Goal: Use online tool/utility: Utilize a website feature to perform a specific function

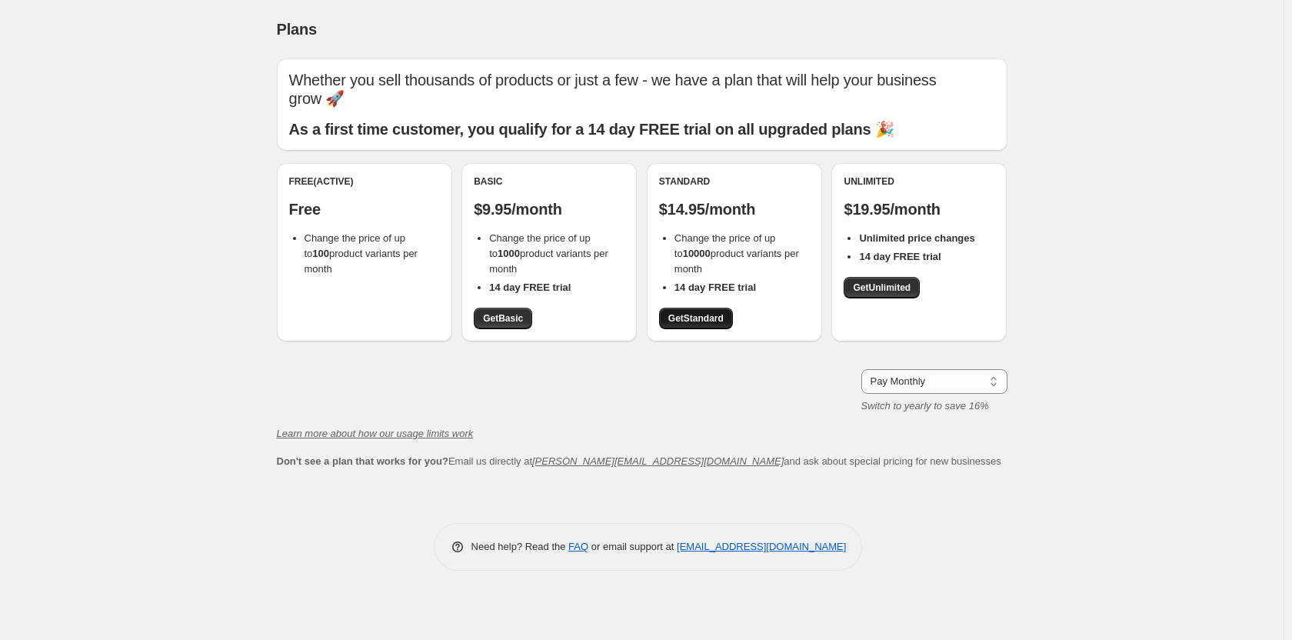
click at [696, 323] on span "Get Standard" at bounding box center [695, 318] width 55 height 12
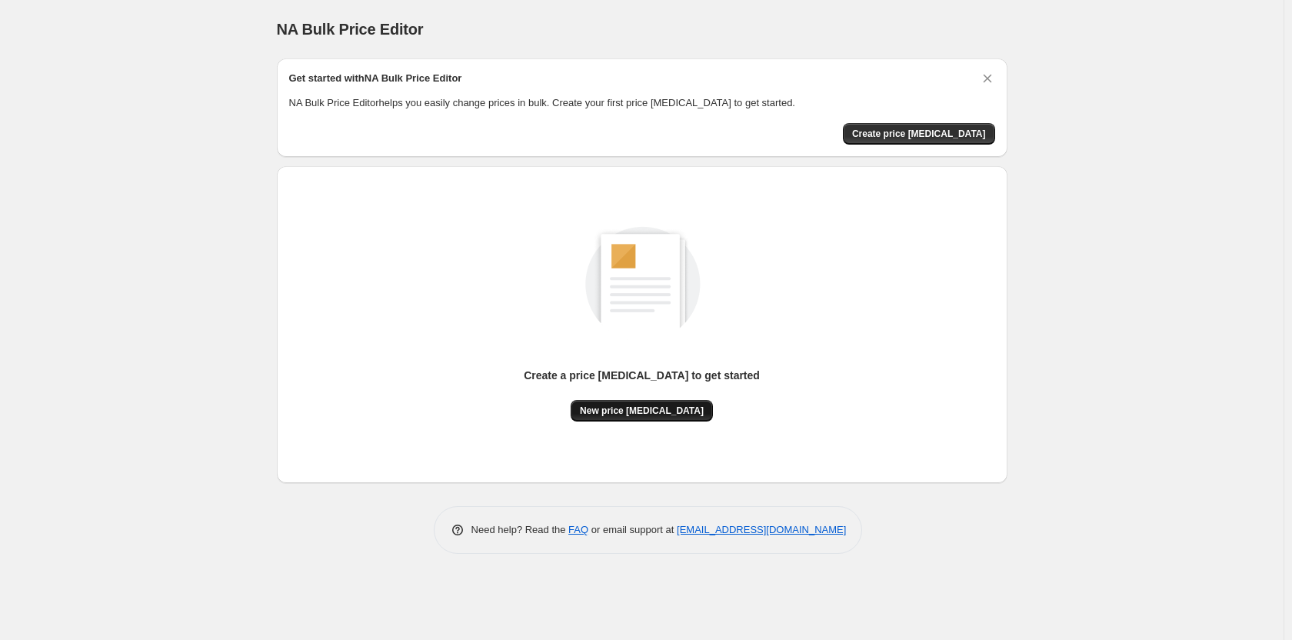
click at [655, 401] on button "New price [MEDICAL_DATA]" at bounding box center [642, 411] width 142 height 22
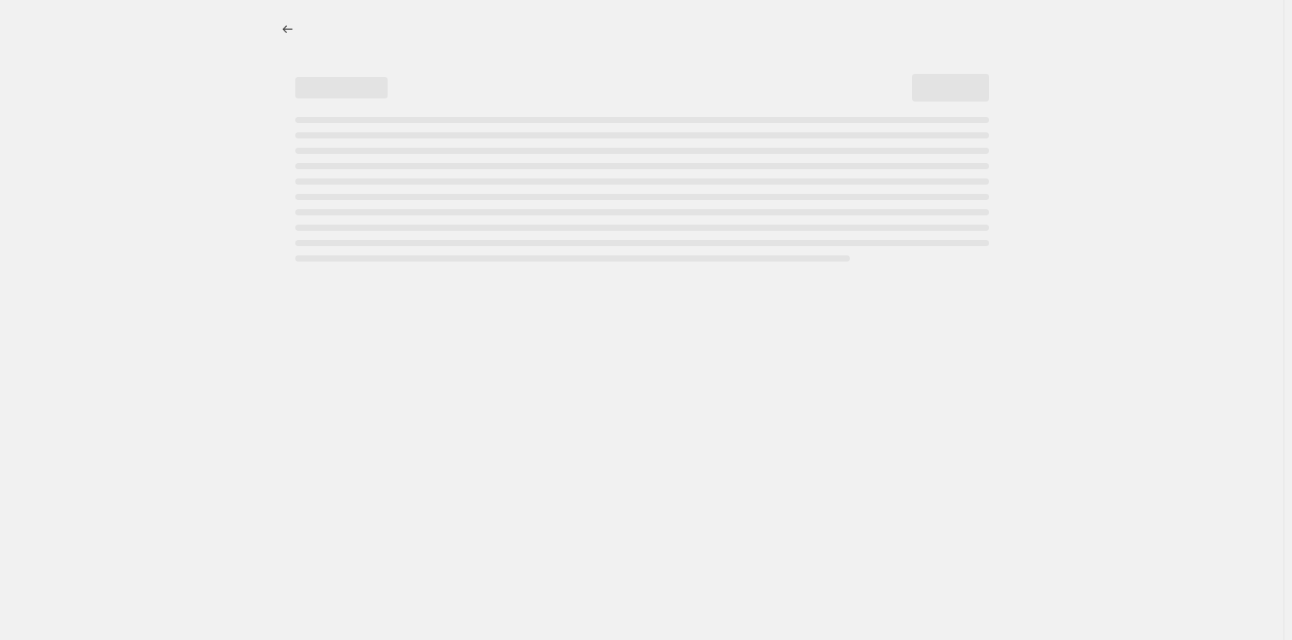
select select "percentage"
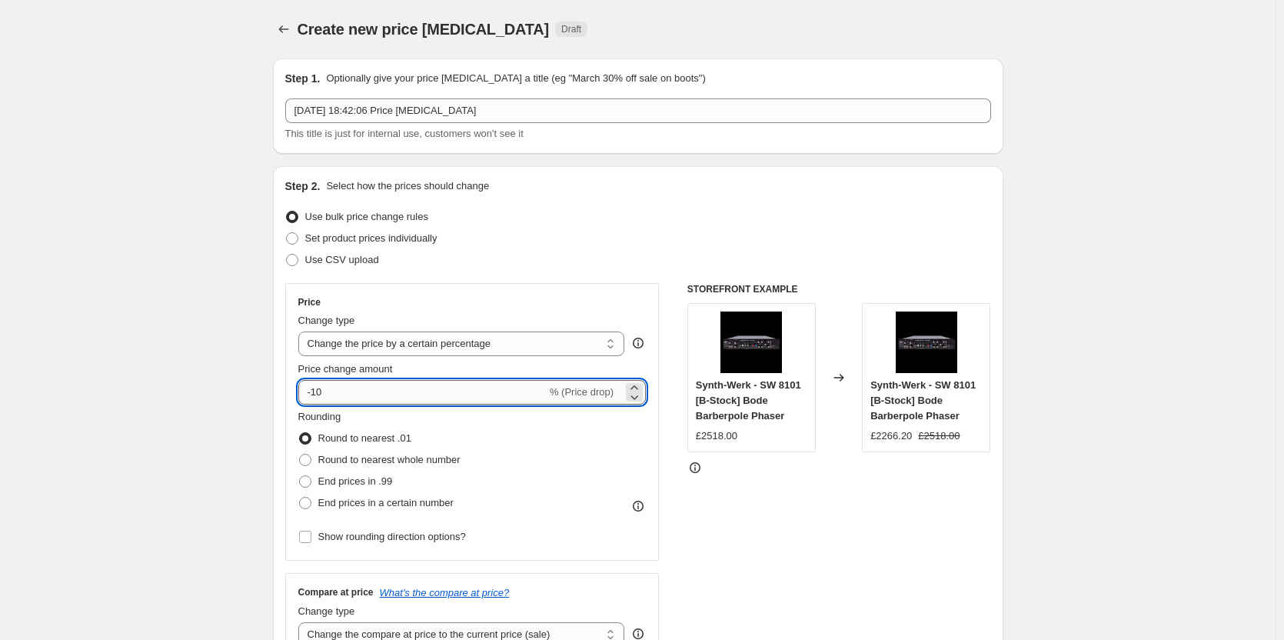
drag, startPoint x: 318, startPoint y: 391, endPoint x: 388, endPoint y: 391, distance: 70.0
click at [388, 391] on input "-10" at bounding box center [422, 392] width 248 height 25
type input "-60"
click at [308, 482] on span at bounding box center [305, 481] width 12 height 12
click at [300, 476] on input "End prices in .99" at bounding box center [299, 475] width 1 height 1
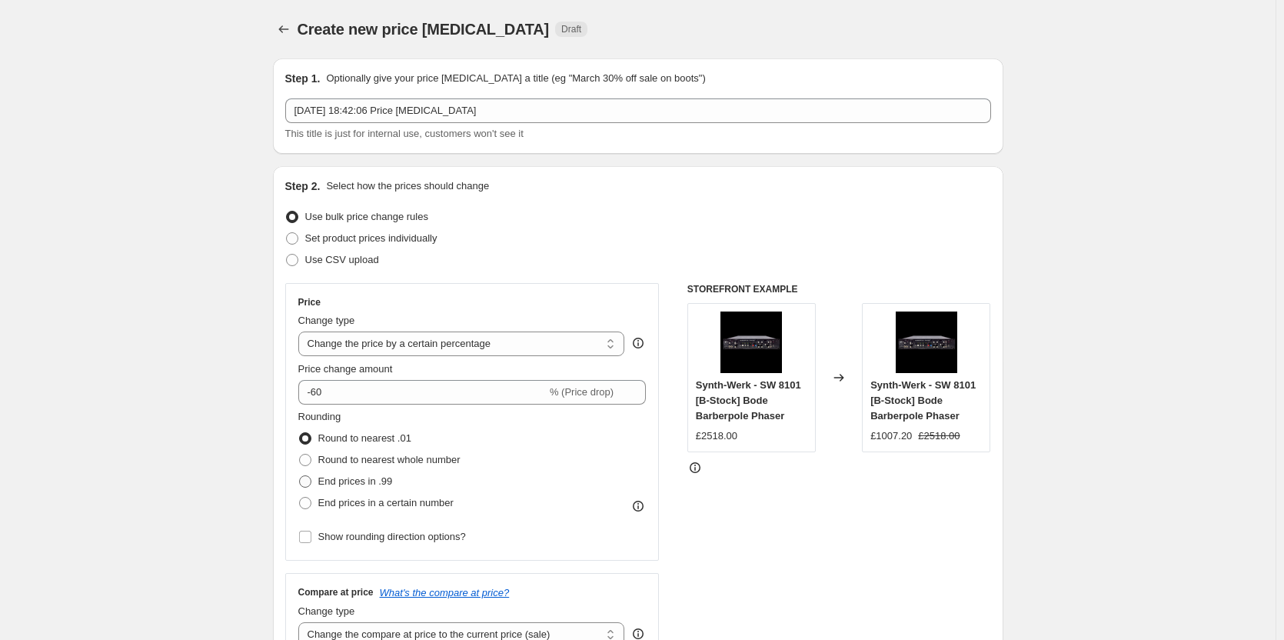
radio input "true"
click at [812, 509] on div "STOREFRONT EXAMPLE Synth-Werk - SW 8101 [B-Stock] Bode Barberpole Phaser £2518.…" at bounding box center [840, 471] width 304 height 377
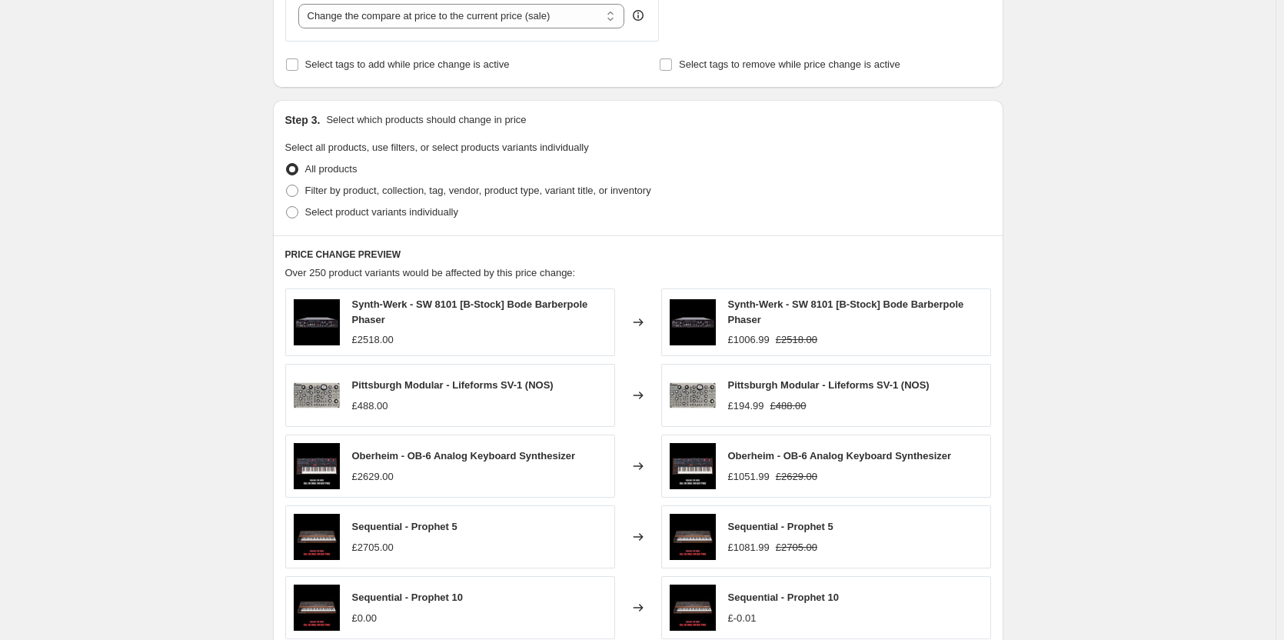
scroll to position [902, 0]
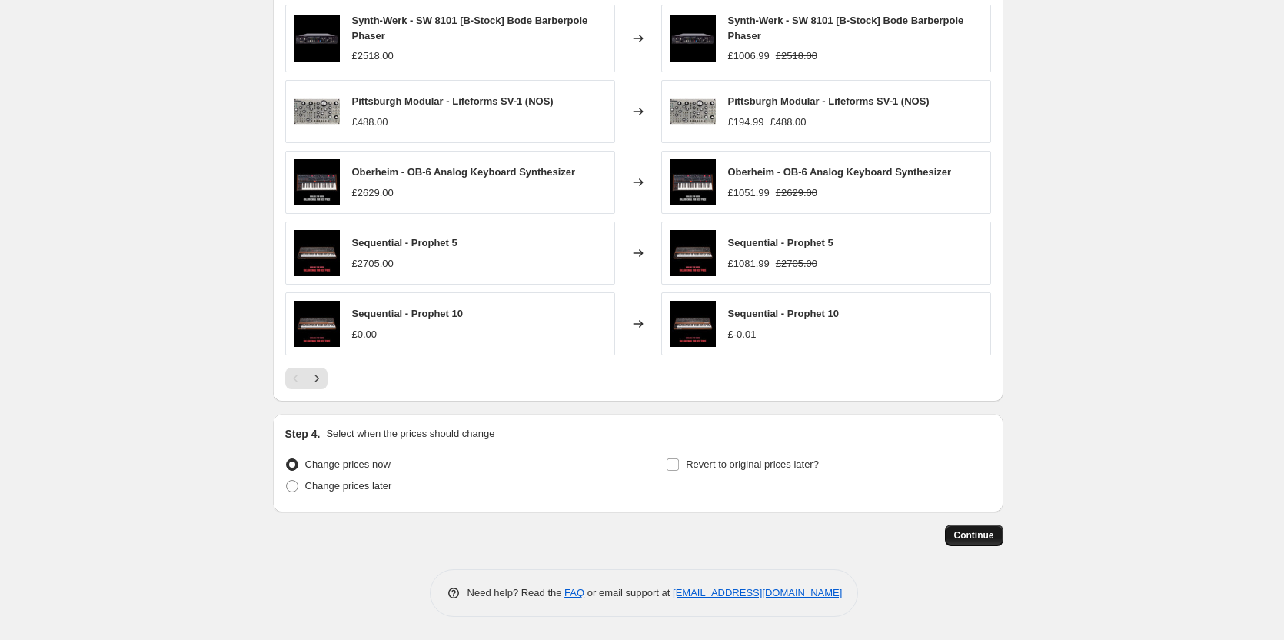
click at [971, 538] on span "Continue" at bounding box center [974, 535] width 40 height 12
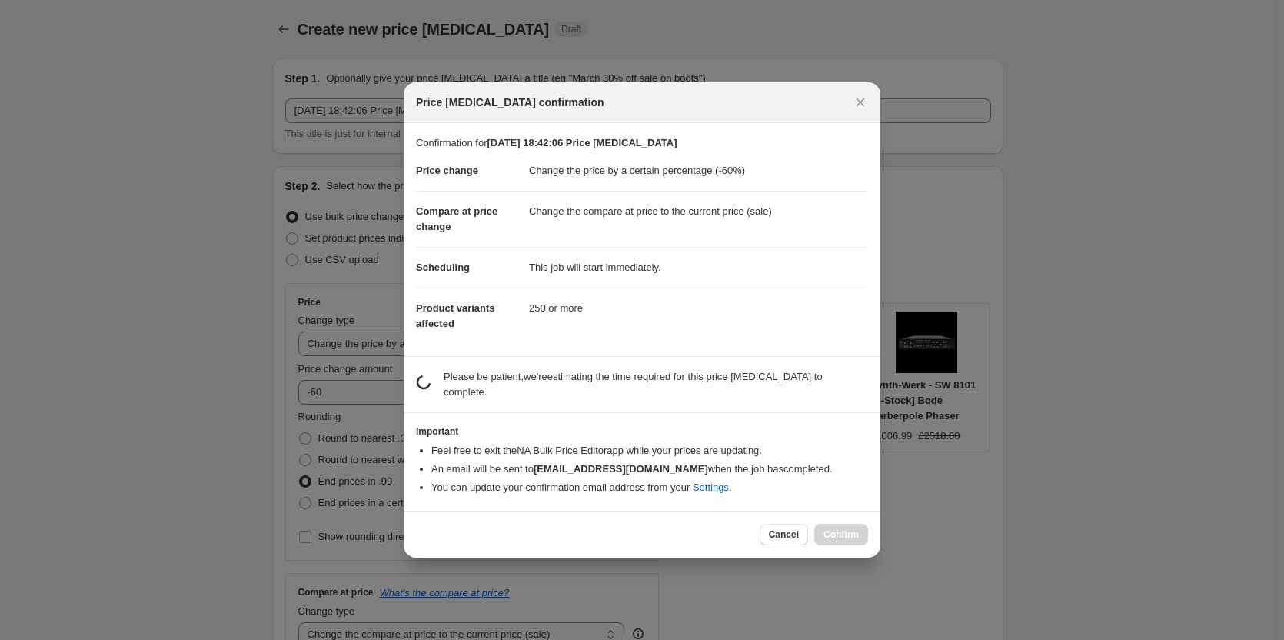
scroll to position [0, 0]
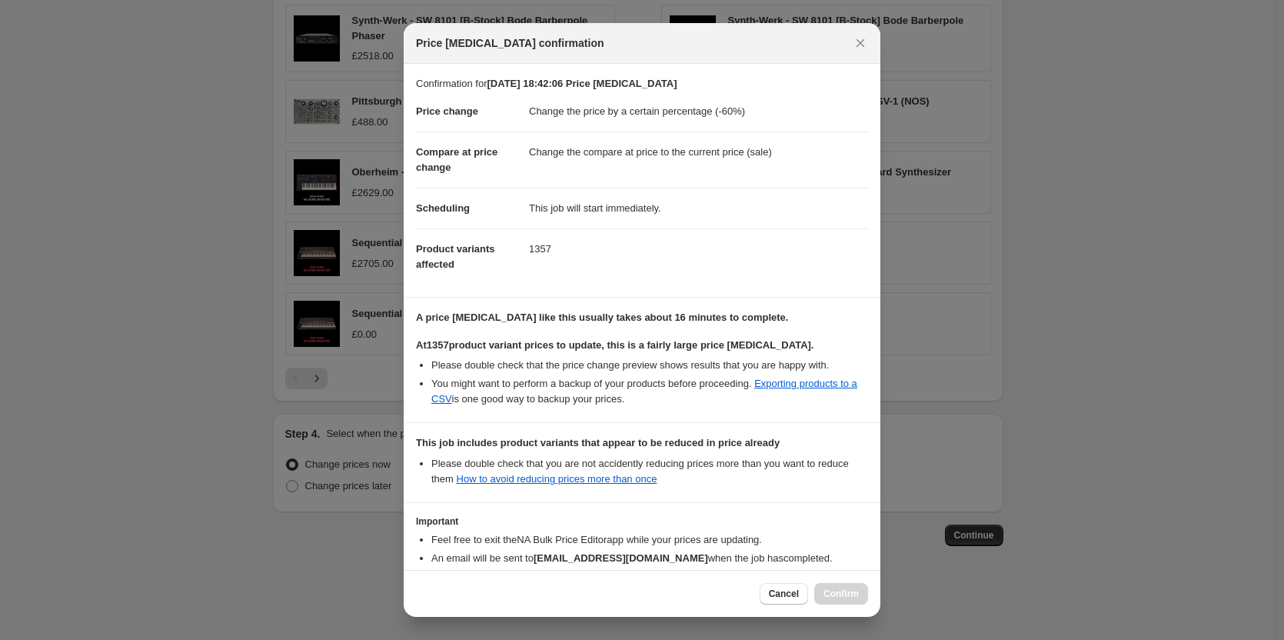
click at [453, 501] on section "This job includes product variants that appear to be reduced in price already P…" at bounding box center [642, 462] width 477 height 78
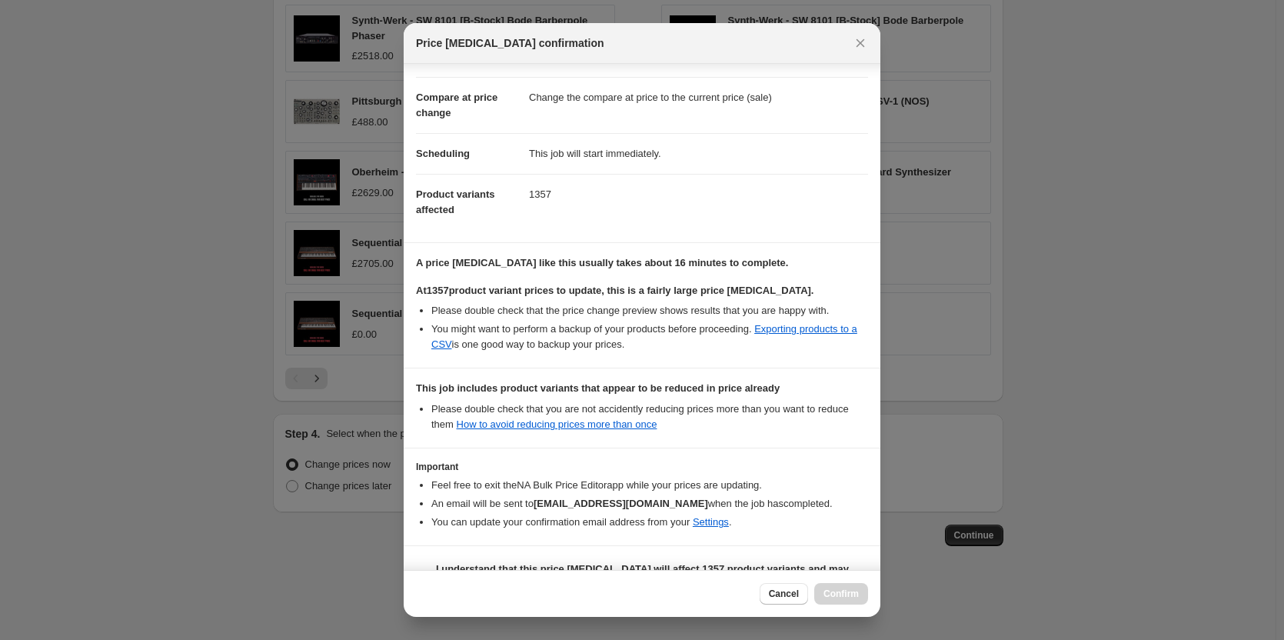
scroll to position [108, 0]
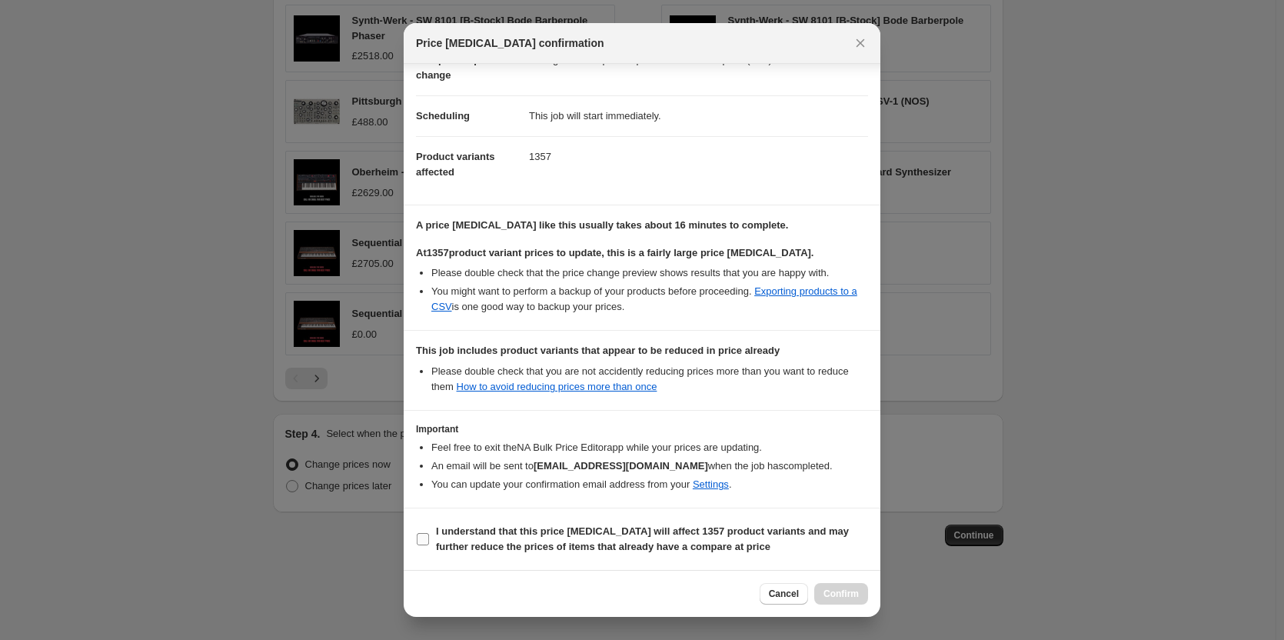
click at [420, 535] on input "I understand that this price change job will affect 1357 product variants and m…" at bounding box center [423, 539] width 12 height 12
checkbox input "true"
click at [843, 601] on button "Confirm" at bounding box center [842, 594] width 54 height 22
